Goal: Task Accomplishment & Management: Manage account settings

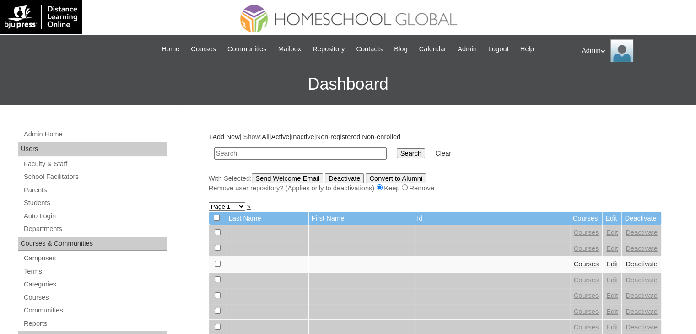
paste input "Salom"
type input "Salom"
click at [397, 153] on input "Search" at bounding box center [411, 153] width 28 height 10
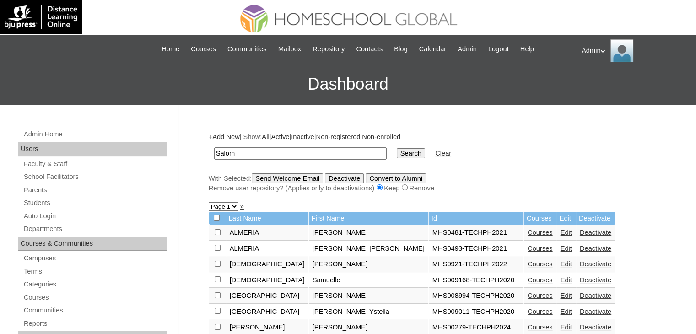
click at [397, 152] on input "Search" at bounding box center [411, 153] width 28 height 10
click at [43, 204] on link "Students" at bounding box center [95, 202] width 144 height 11
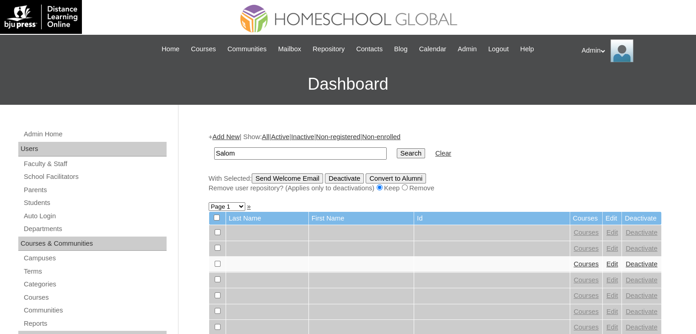
type input "Salom"
click at [397, 148] on input "Search" at bounding box center [411, 153] width 28 height 10
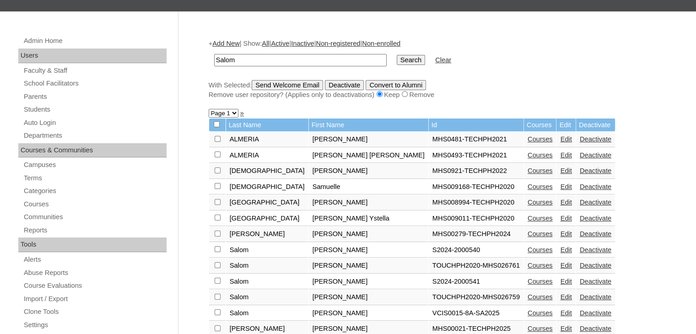
scroll to position [104, 0]
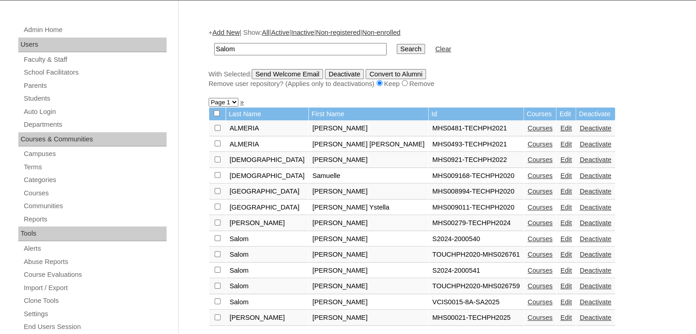
click at [560, 237] on link "Edit" at bounding box center [565, 238] width 11 height 7
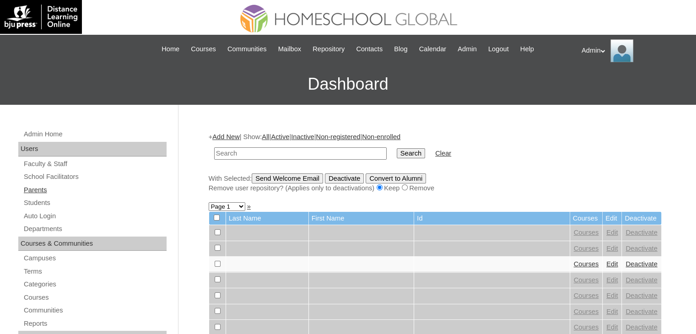
click at [36, 188] on link "Parents" at bounding box center [95, 189] width 144 height 11
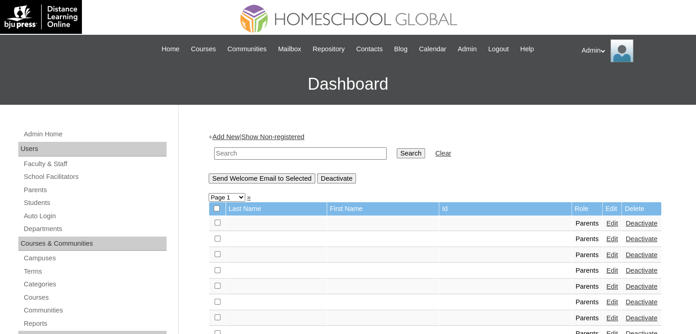
click at [223, 148] on input "text" at bounding box center [300, 153] width 173 height 12
type input "Salom"
click at [397, 151] on input "Search" at bounding box center [411, 153] width 28 height 10
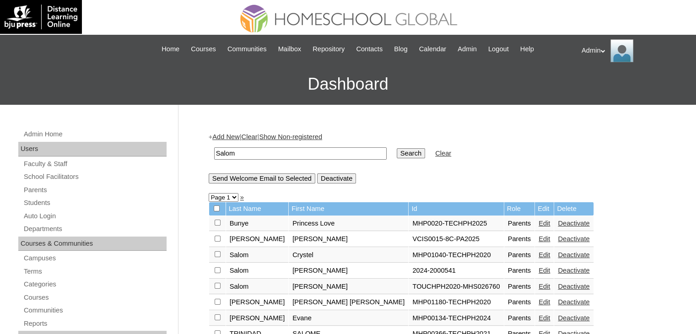
click at [539, 272] on link "Edit" at bounding box center [544, 270] width 11 height 7
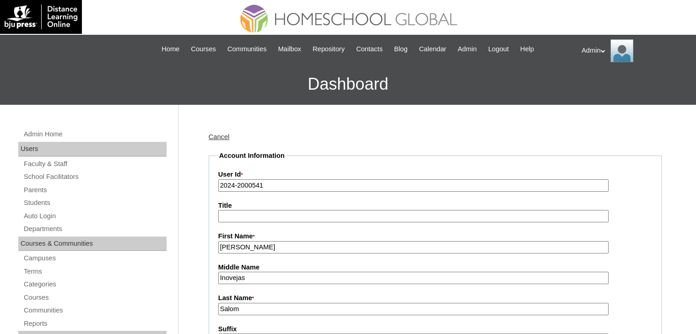
click at [232, 185] on input "2024-2000541" at bounding box center [413, 185] width 390 height 12
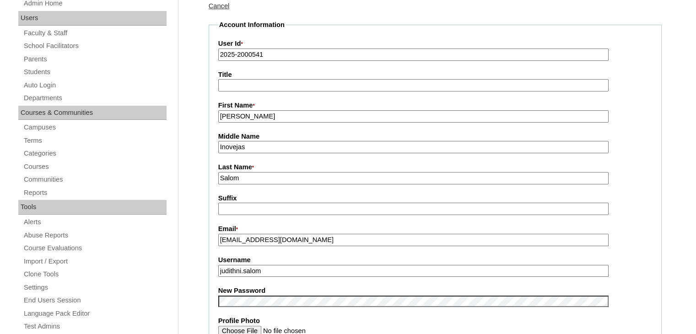
type input "2025-2000541"
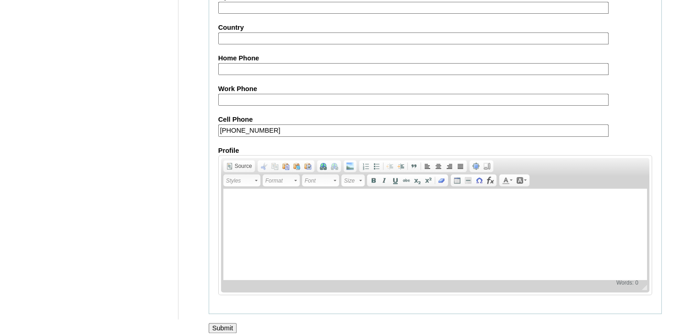
scroll to position [860, 0]
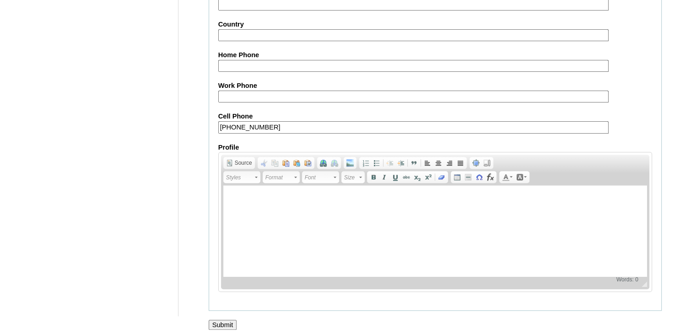
click at [222, 322] on input "Submit" at bounding box center [223, 325] width 28 height 10
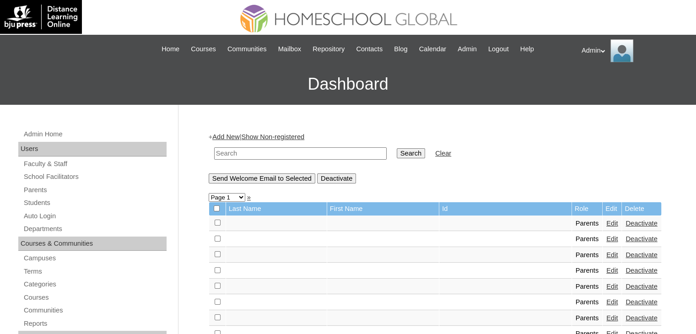
click at [302, 158] on input "text" at bounding box center [300, 153] width 173 height 12
type input "Salom"
click at [397, 150] on input "Search" at bounding box center [411, 153] width 28 height 10
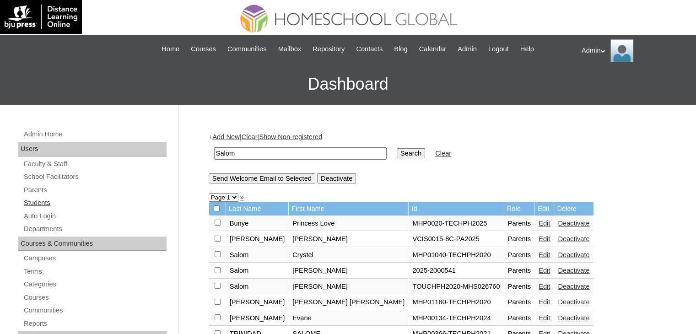
click at [42, 197] on link "Students" at bounding box center [95, 202] width 144 height 11
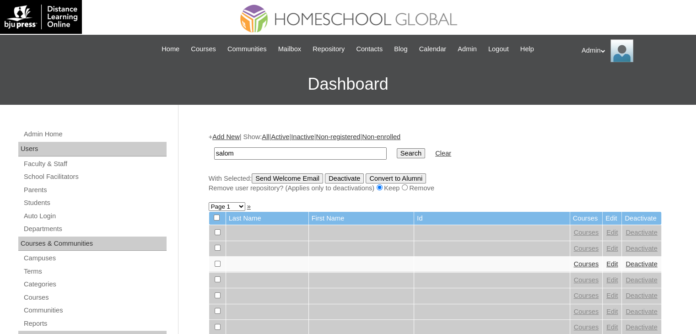
type input "Salom"
click at [397, 154] on input "Search" at bounding box center [411, 153] width 28 height 10
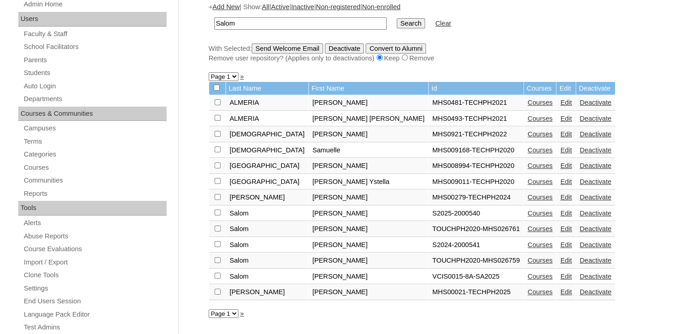
scroll to position [144, 0]
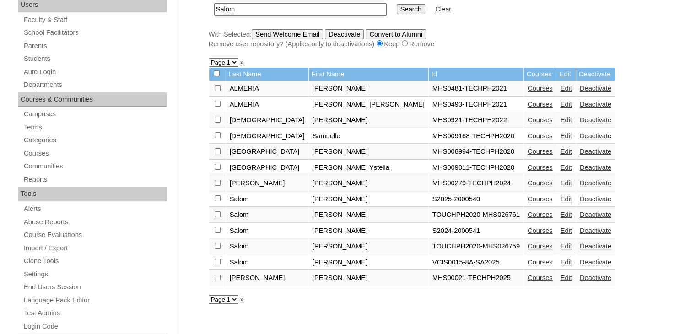
click at [528, 196] on link "Courses" at bounding box center [540, 198] width 25 height 7
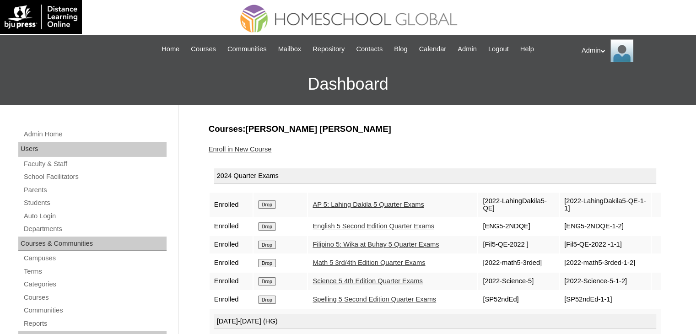
click at [266, 200] on input "Drop" at bounding box center [267, 204] width 18 height 8
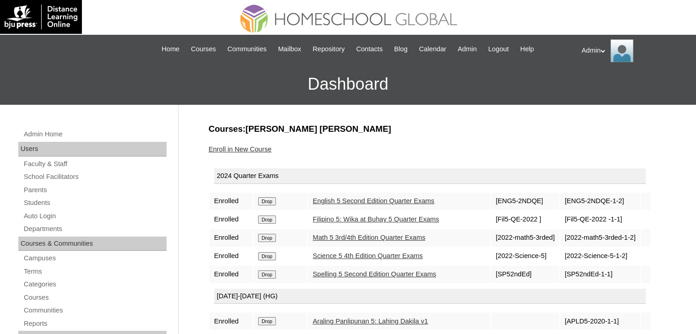
click at [266, 199] on input "Drop" at bounding box center [267, 201] width 18 height 8
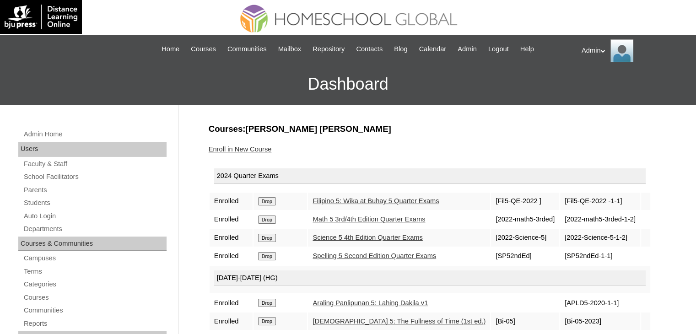
click at [266, 199] on input "Drop" at bounding box center [267, 201] width 18 height 8
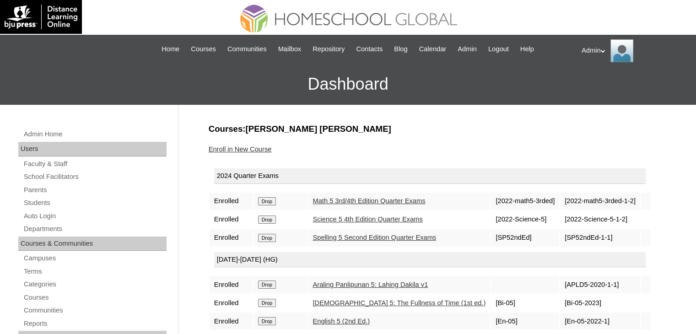
click at [266, 199] on input "Drop" at bounding box center [267, 201] width 18 height 8
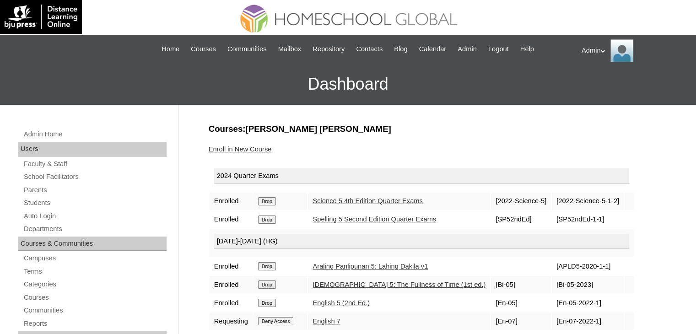
click at [266, 199] on input "Drop" at bounding box center [267, 201] width 18 height 8
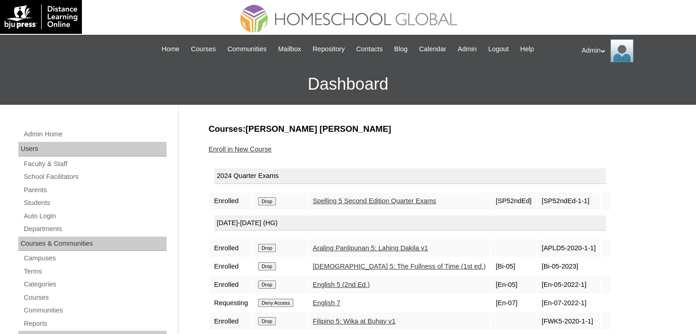
click at [266, 199] on input "Drop" at bounding box center [267, 201] width 18 height 8
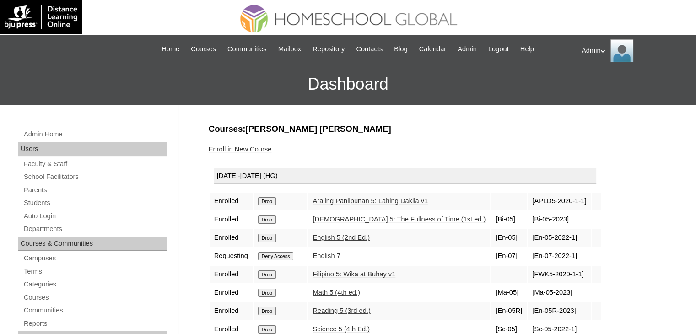
click at [267, 204] on input "Drop" at bounding box center [267, 201] width 18 height 8
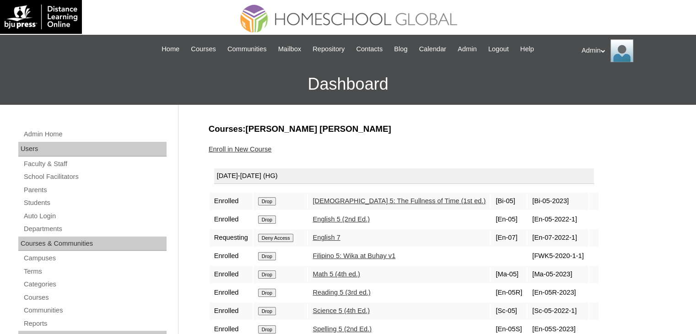
click at [267, 204] on input "Drop" at bounding box center [267, 201] width 18 height 8
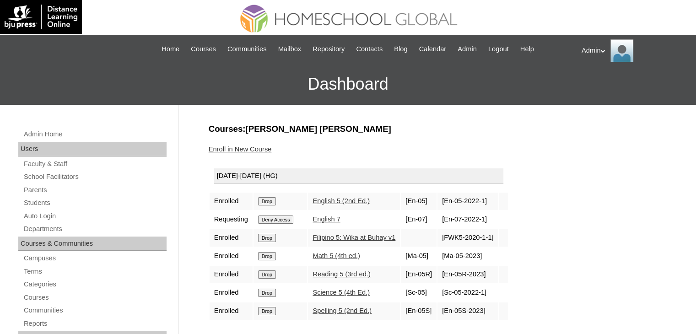
click at [270, 202] on input "Drop" at bounding box center [267, 201] width 18 height 8
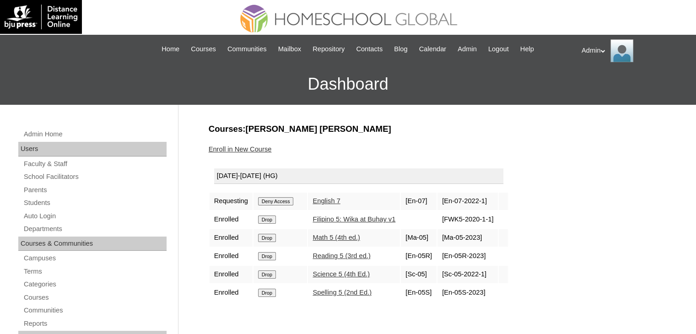
click at [270, 202] on input "Deny Access" at bounding box center [276, 201] width 36 height 8
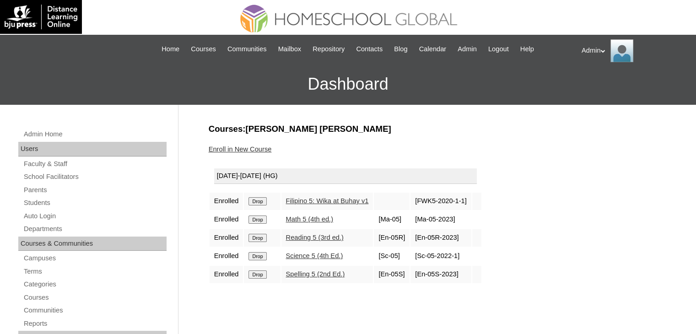
click at [270, 202] on form "Drop" at bounding box center [262, 200] width 27 height 7
click at [259, 198] on input "Drop" at bounding box center [258, 201] width 18 height 8
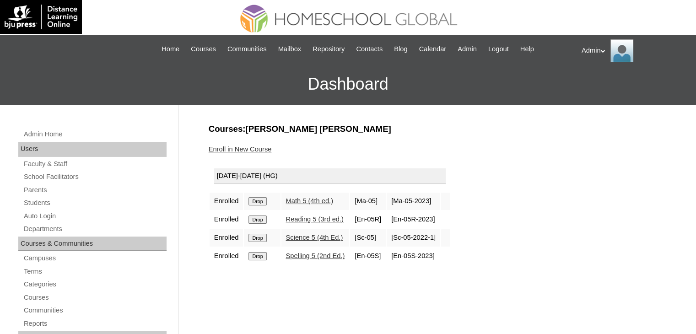
click at [259, 202] on input "Drop" at bounding box center [258, 201] width 18 height 8
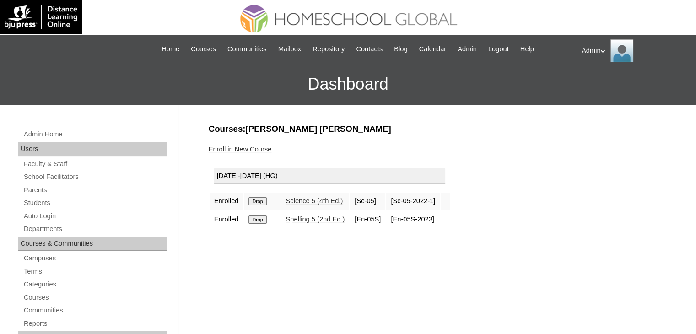
click at [259, 202] on input "Drop" at bounding box center [258, 201] width 18 height 8
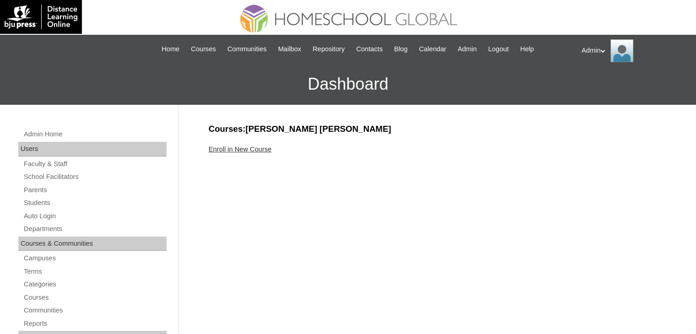
click at [256, 149] on link "Enroll in New Course" at bounding box center [240, 149] width 63 height 7
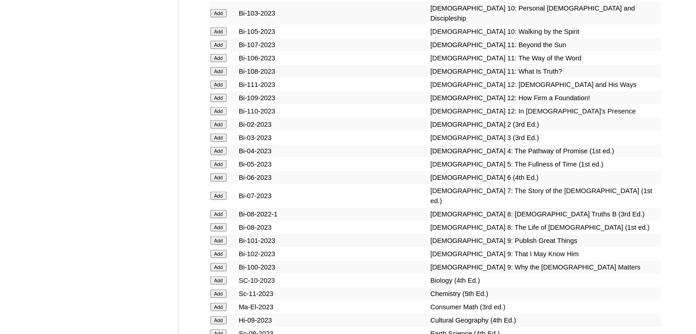
scroll to position [2103, 0]
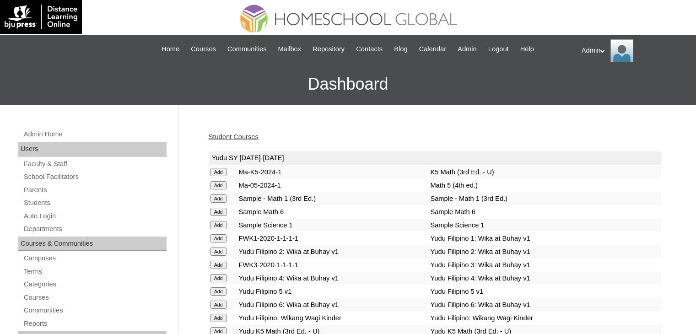
scroll to position [13902, 0]
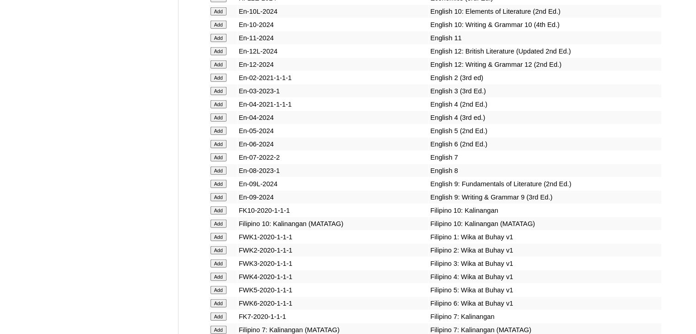
scroll to position [697, 0]
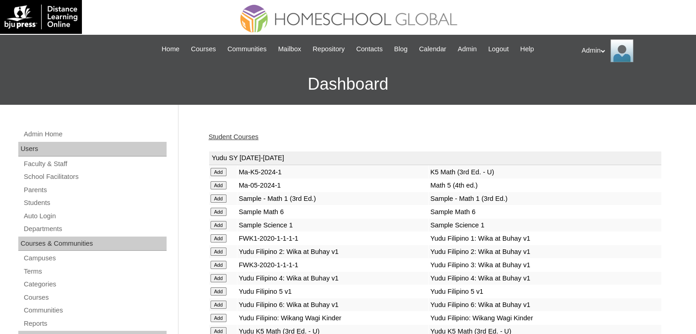
click at [235, 138] on link "Student Courses" at bounding box center [234, 136] width 50 height 7
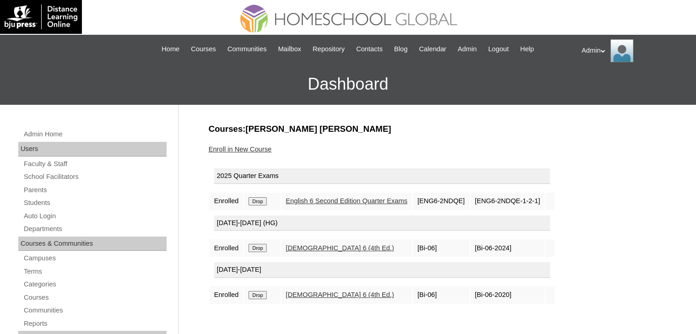
click at [260, 205] on input "Drop" at bounding box center [258, 201] width 18 height 8
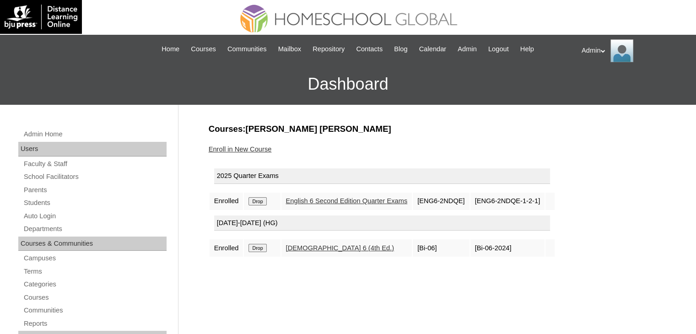
click at [256, 146] on link "Enroll in New Course" at bounding box center [240, 149] width 63 height 7
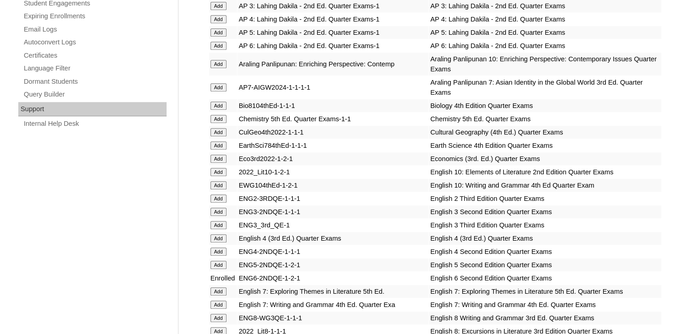
scroll to position [2406, 0]
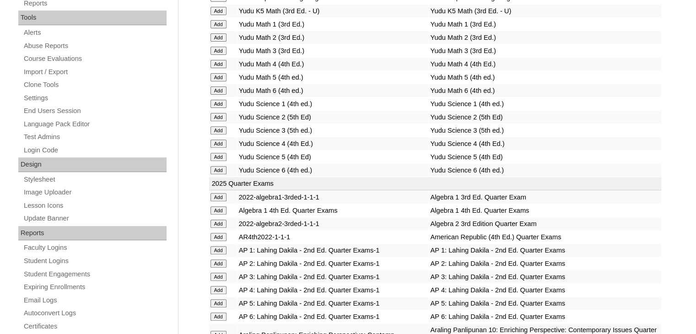
scroll to position [1416, 0]
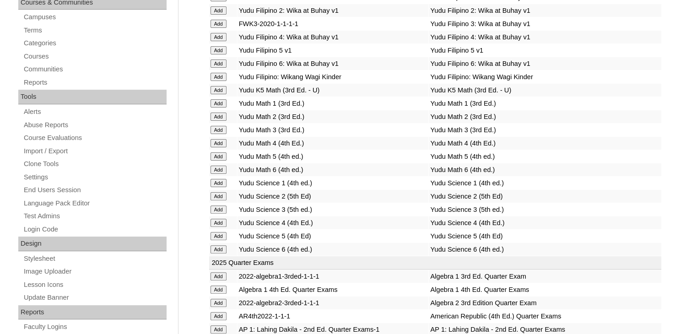
scroll to position [1247, 0]
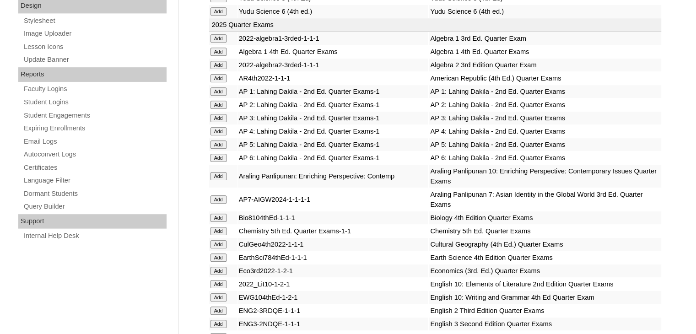
scroll to position [3130, 0]
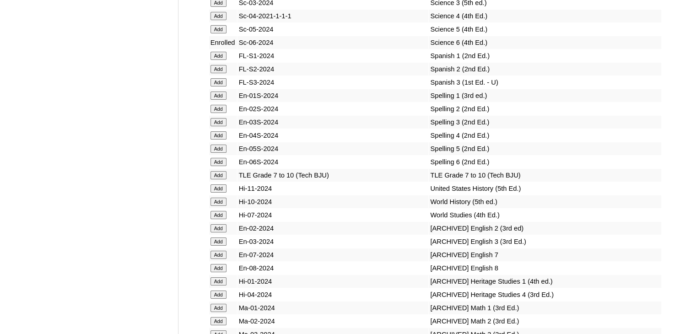
scroll to position [1614, 0]
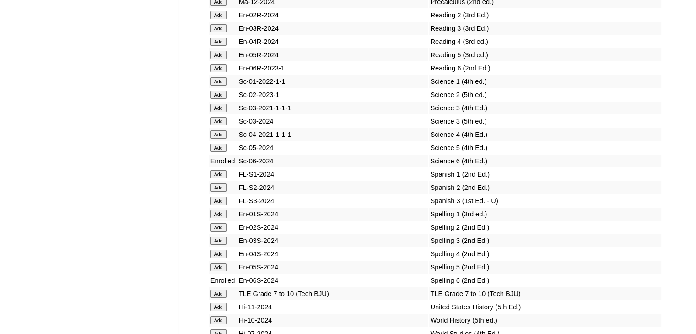
scroll to position [400, 0]
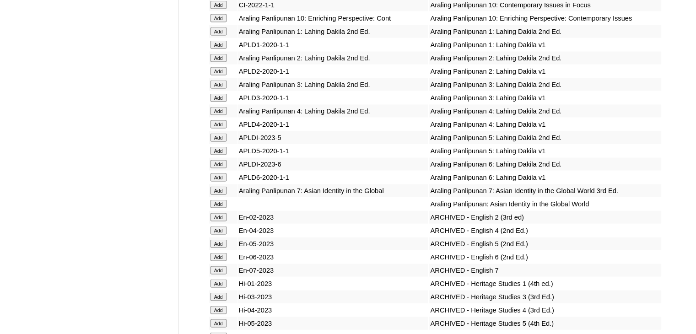
scroll to position [1878, 0]
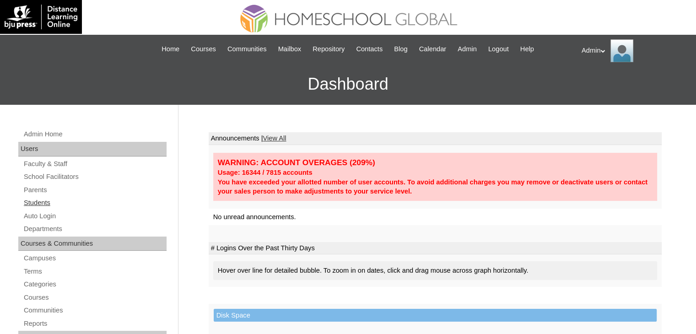
click at [37, 206] on link "Students" at bounding box center [95, 202] width 144 height 11
